Goal: Information Seeking & Learning: Learn about a topic

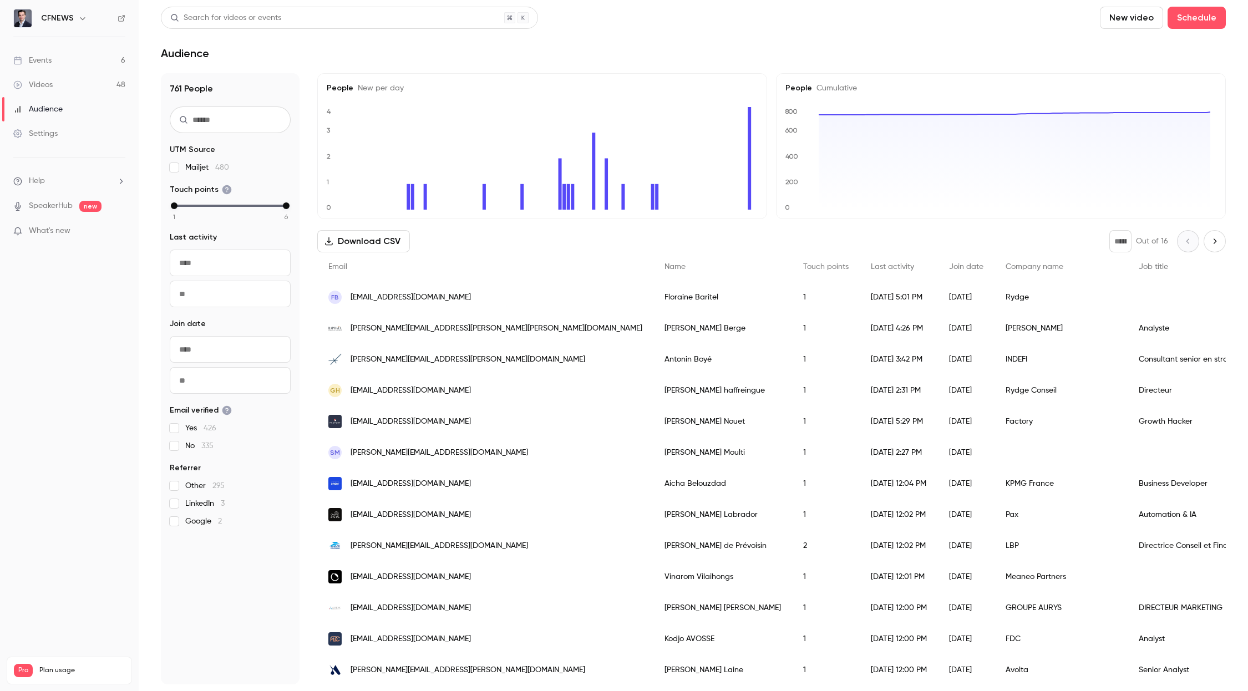
click at [37, 59] on div "Events" at bounding box center [32, 60] width 38 height 11
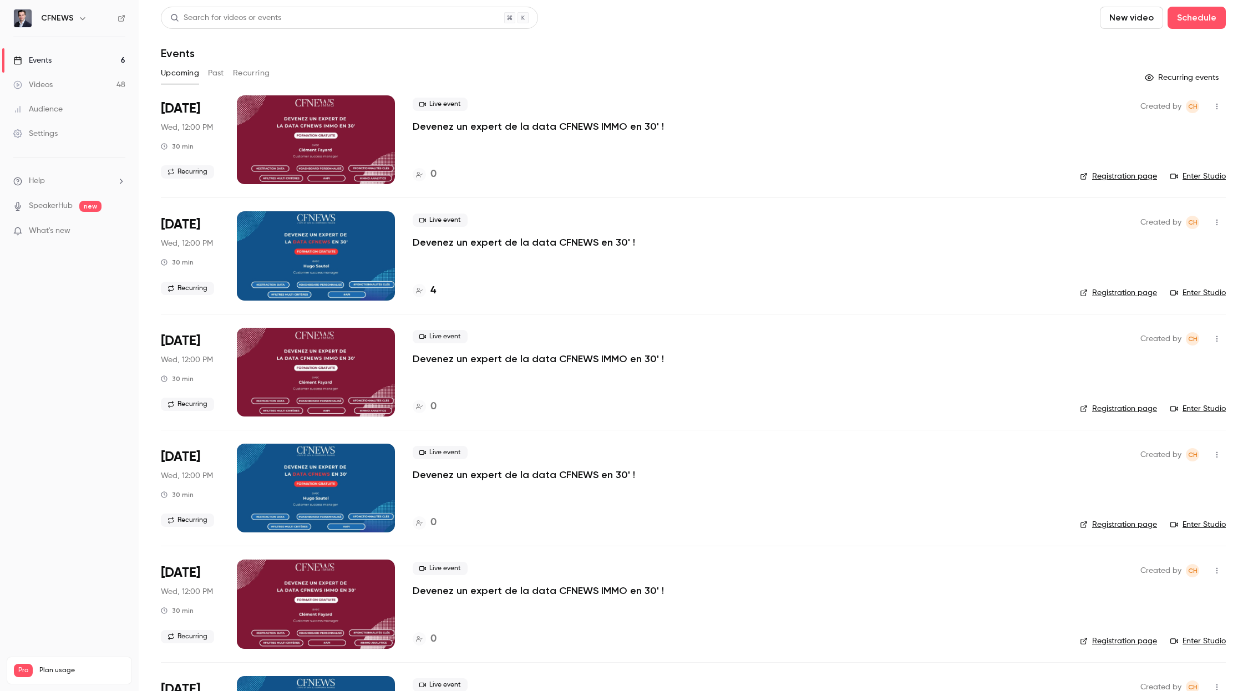
click at [434, 286] on h4 "4" at bounding box center [433, 290] width 6 height 15
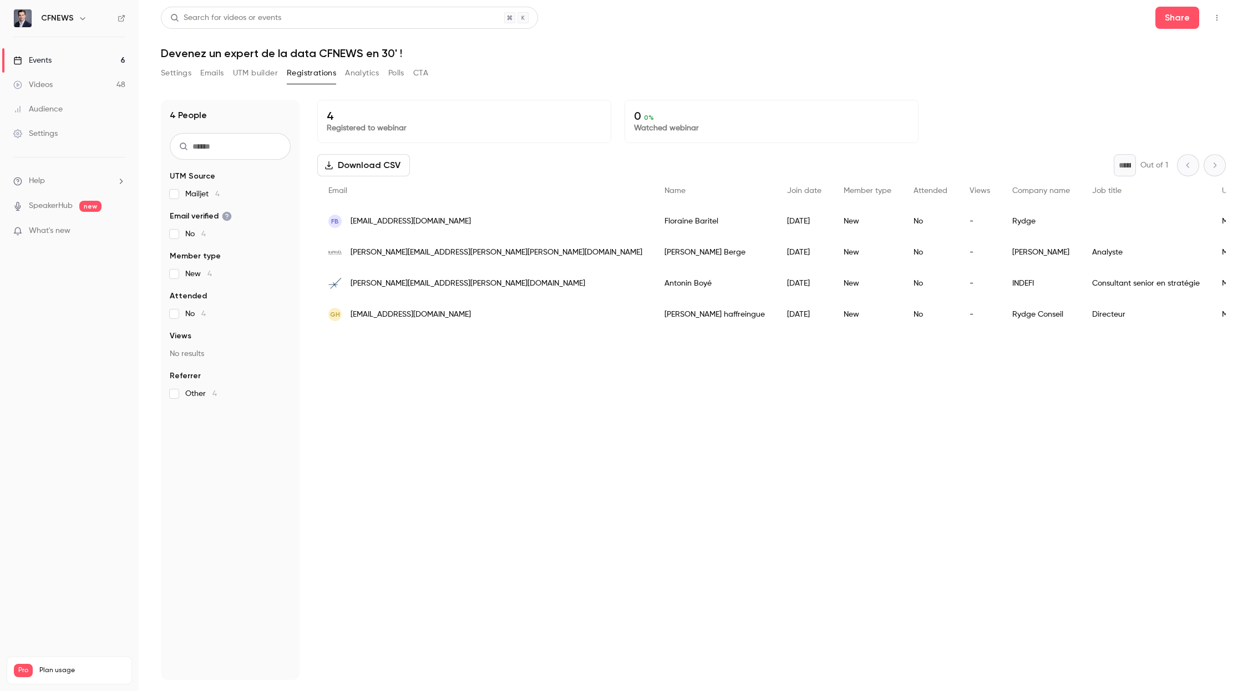
click at [31, 65] on div "Events" at bounding box center [32, 60] width 38 height 11
